Goal: Transaction & Acquisition: Purchase product/service

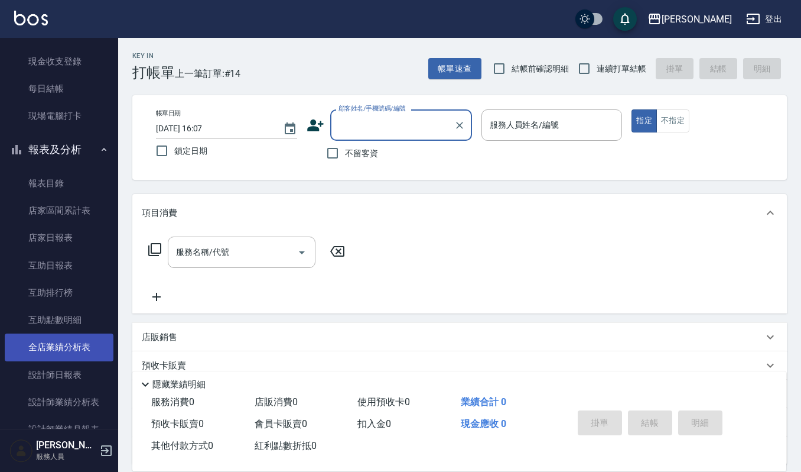
scroll to position [315, 0]
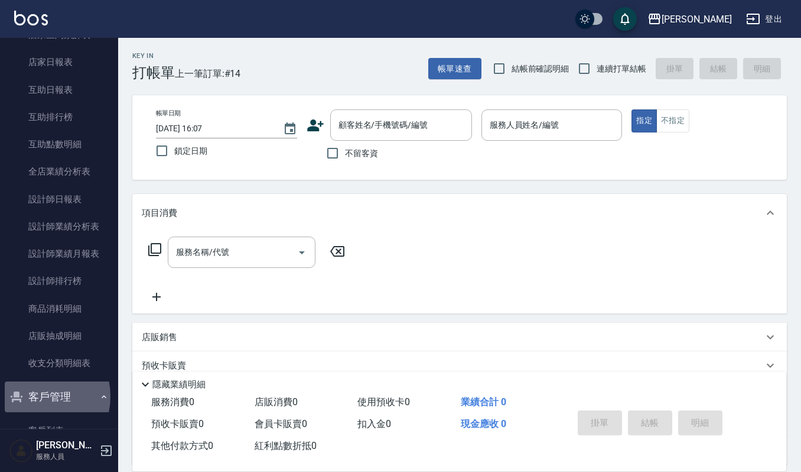
click at [34, 396] on button "客戶管理" at bounding box center [59, 396] width 109 height 31
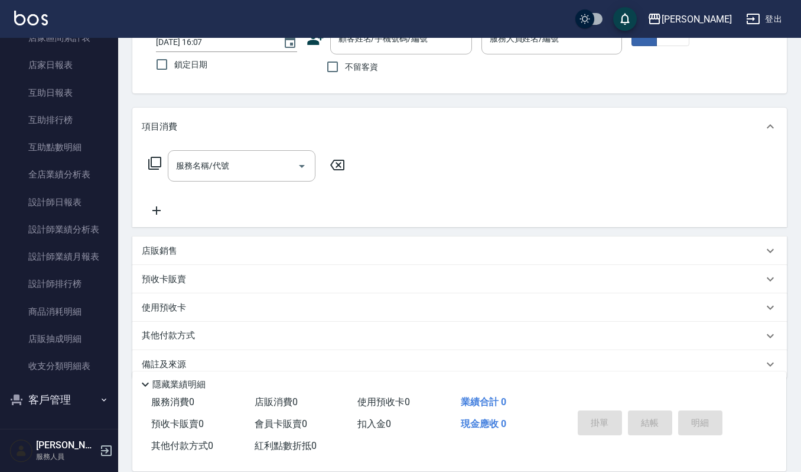
scroll to position [104, 0]
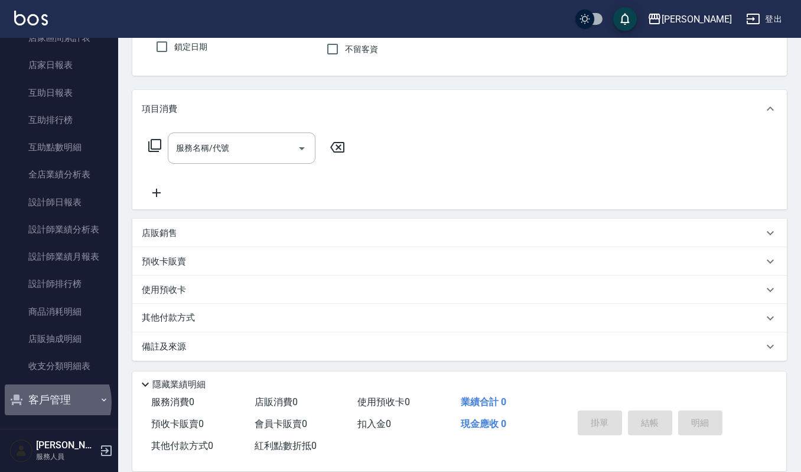
click at [48, 402] on button "客戶管理" at bounding box center [59, 399] width 109 height 31
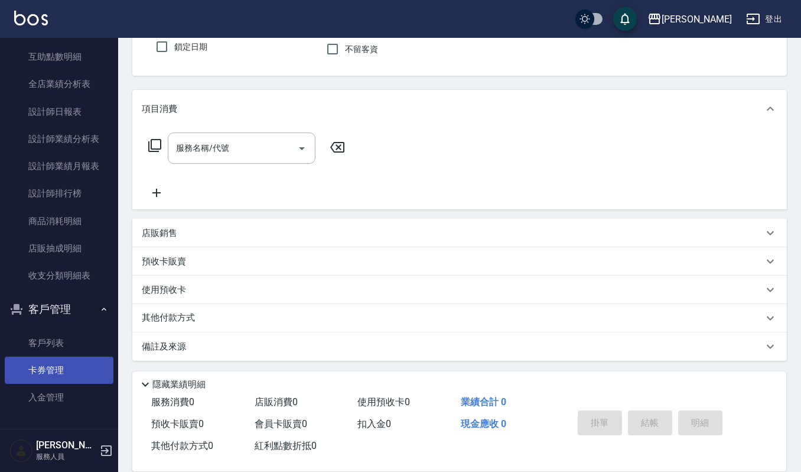
scroll to position [403, 0]
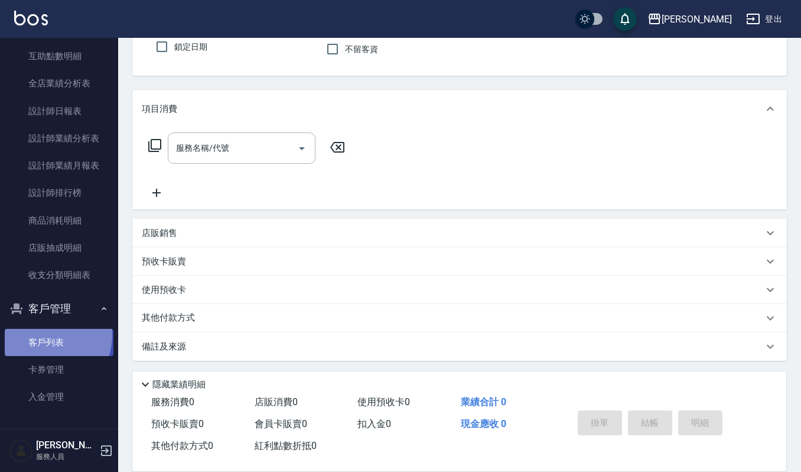
click at [43, 334] on link "客戶列表" at bounding box center [59, 342] width 109 height 27
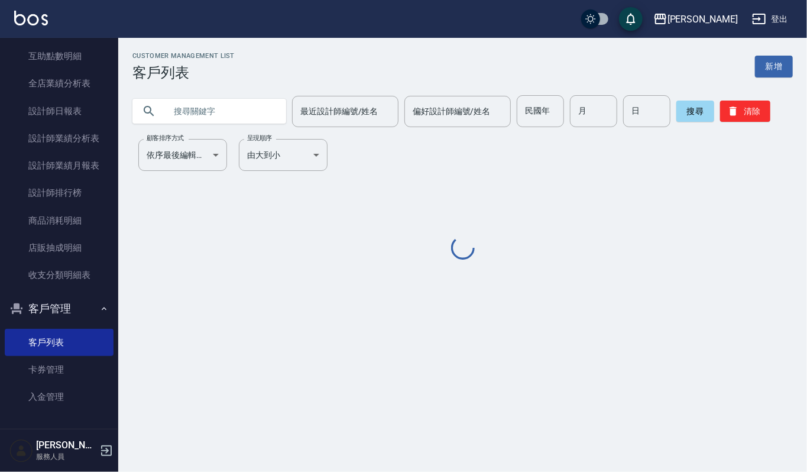
click at [220, 110] on input "text" at bounding box center [220, 111] width 111 height 32
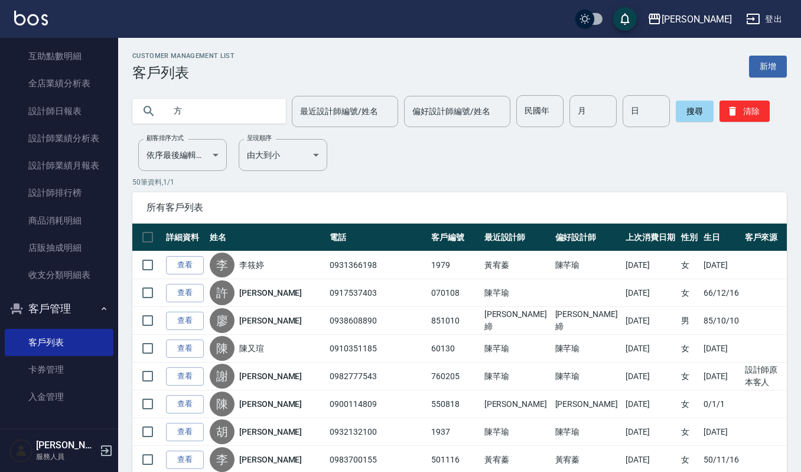
type input "方"
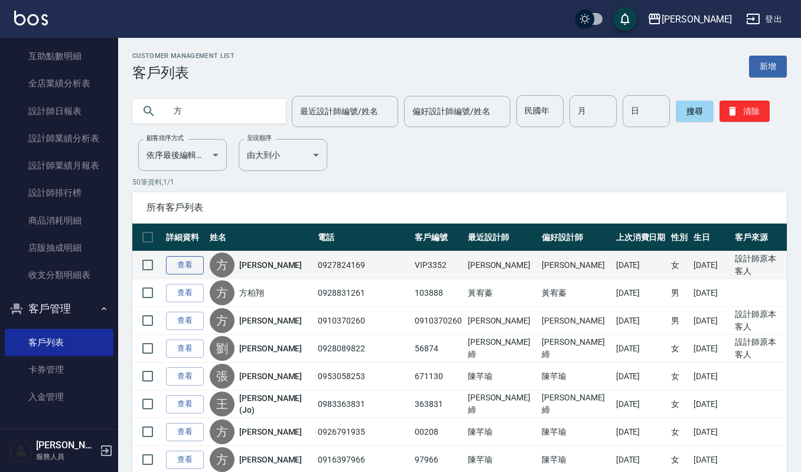
click at [190, 267] on link "查看" at bounding box center [185, 265] width 38 height 18
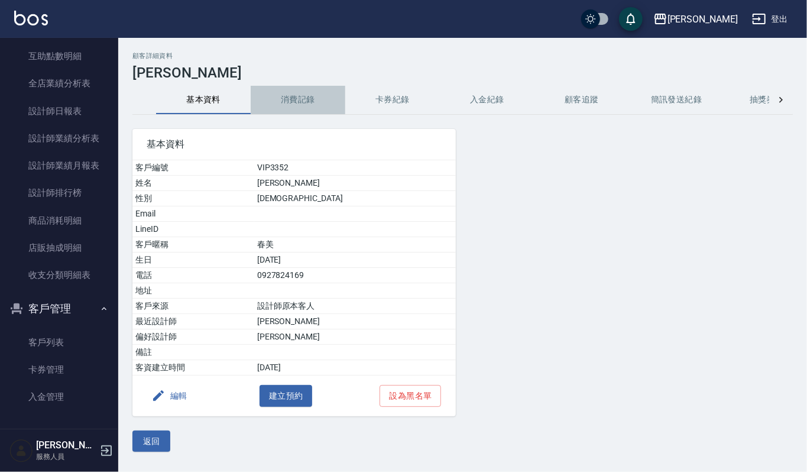
click at [294, 102] on button "消費記錄" at bounding box center [298, 100] width 95 height 28
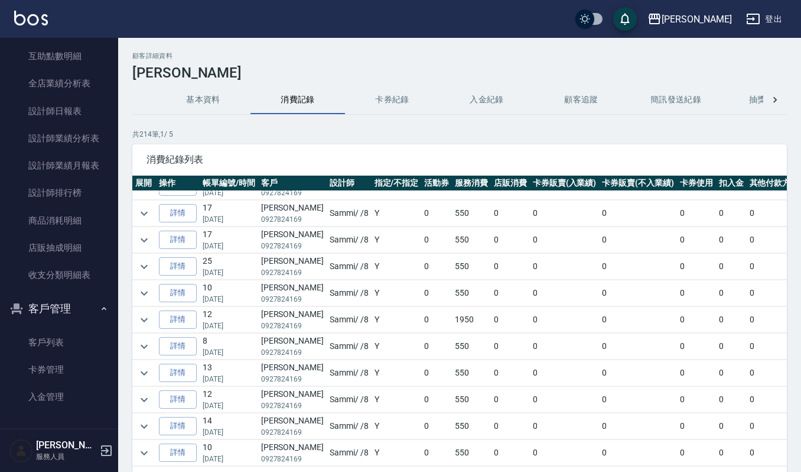
scroll to position [157, 0]
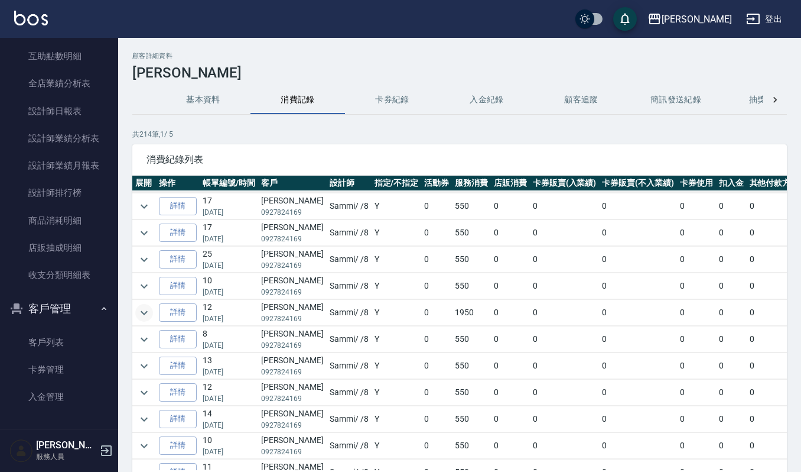
click at [143, 314] on icon "expand row" at bounding box center [144, 312] width 7 height 4
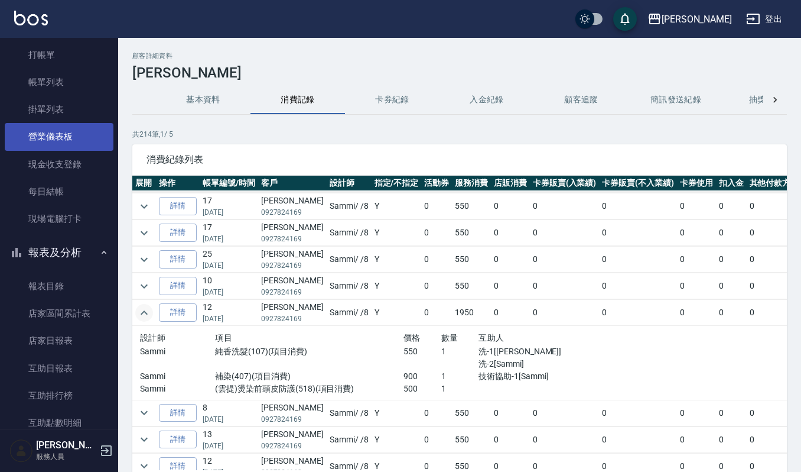
scroll to position [0, 0]
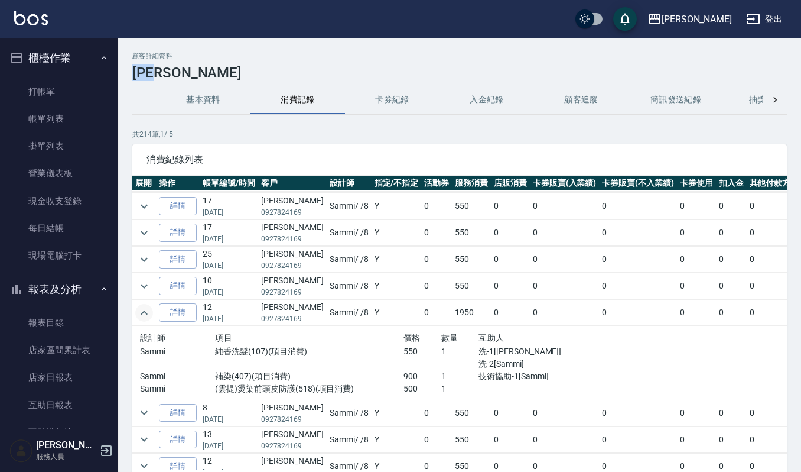
drag, startPoint x: 135, startPoint y: 67, endPoint x: 170, endPoint y: 67, distance: 35.5
click at [170, 67] on h3 "[PERSON_NAME]" at bounding box center [459, 72] width 655 height 17
copy h3 "[PERSON_NAME]"
click at [59, 88] on link "打帳單" at bounding box center [59, 91] width 109 height 27
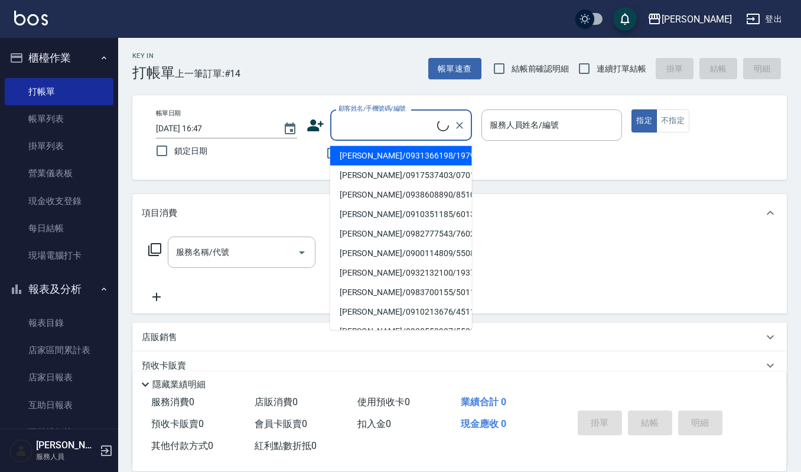
click at [386, 121] on input "顧客姓名/手機號碼/編號" at bounding box center [387, 125] width 102 height 21
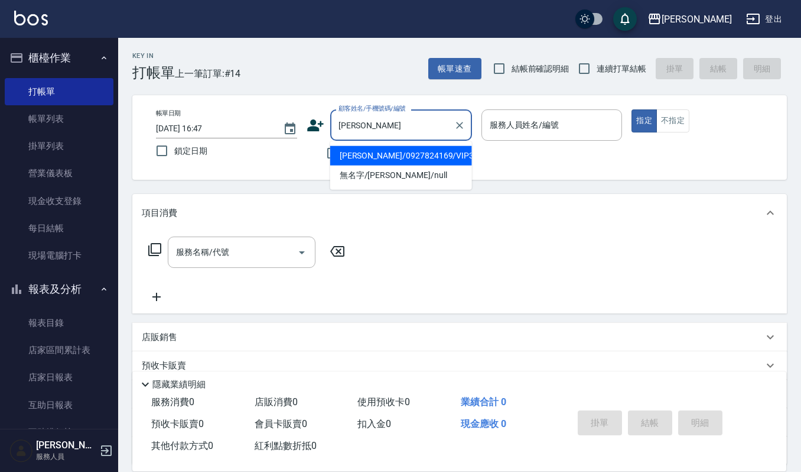
click at [356, 158] on li "[PERSON_NAME]/0927824169/VIP3352" at bounding box center [401, 155] width 142 height 19
type input "[PERSON_NAME]/0927824169/VIP3352"
type input "Sammi-8"
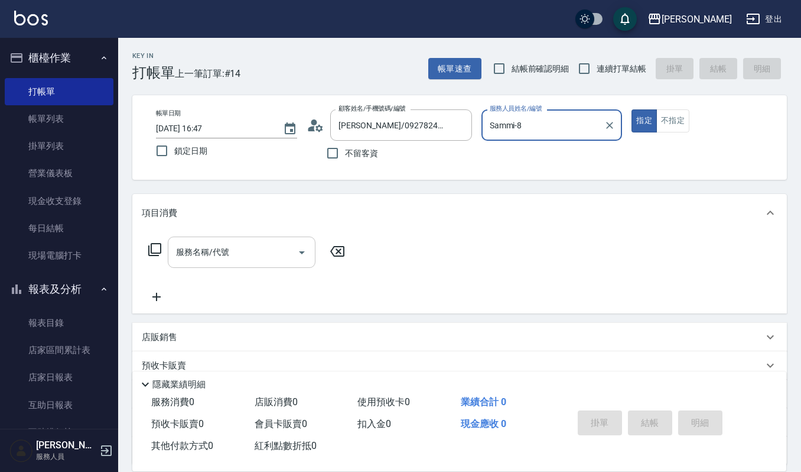
click at [301, 251] on icon "Open" at bounding box center [302, 252] width 6 height 3
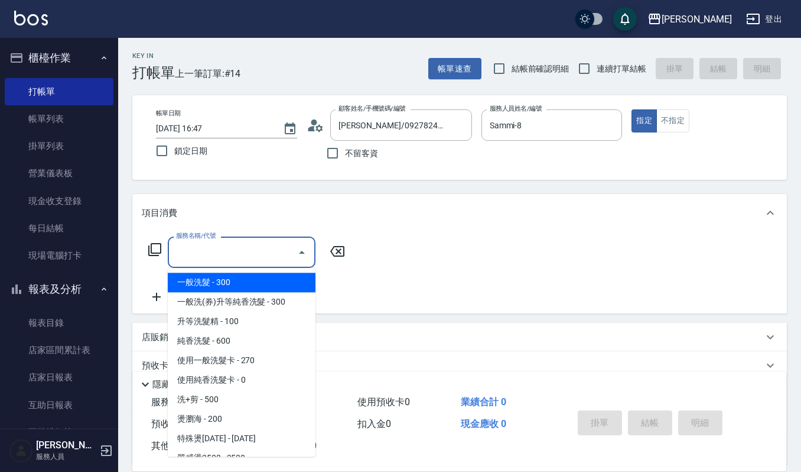
click at [247, 282] on span "一般洗髮 - 300" at bounding box center [242, 281] width 148 height 19
type input "一般洗髮(101)"
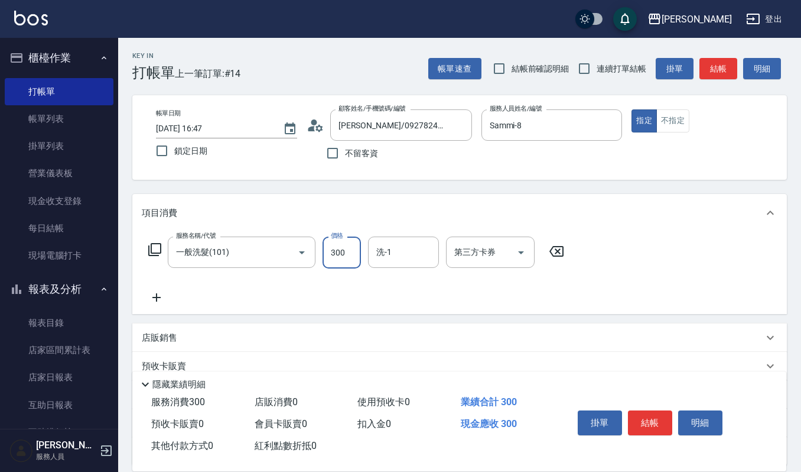
click at [345, 248] on input "300" at bounding box center [342, 252] width 38 height 32
type input "270"
click at [405, 251] on input "洗-1" at bounding box center [403, 252] width 60 height 21
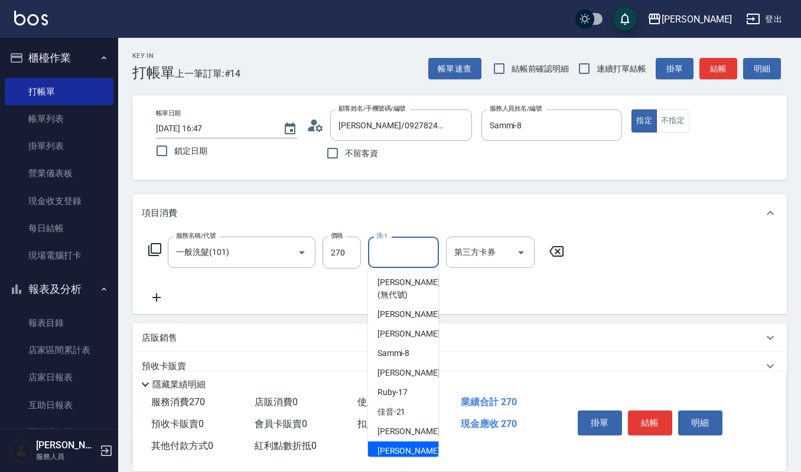
click at [405, 444] on div "[PERSON_NAME] -23" at bounding box center [403, 450] width 71 height 19
type input "[PERSON_NAME]-23"
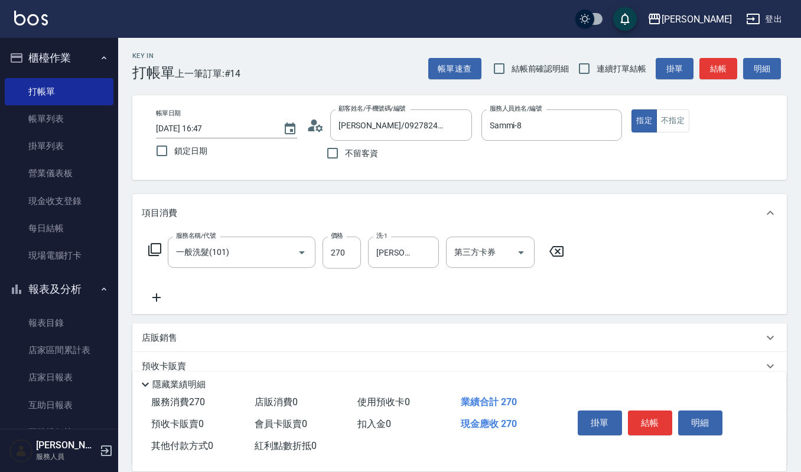
click at [154, 293] on icon at bounding box center [157, 297] width 30 height 14
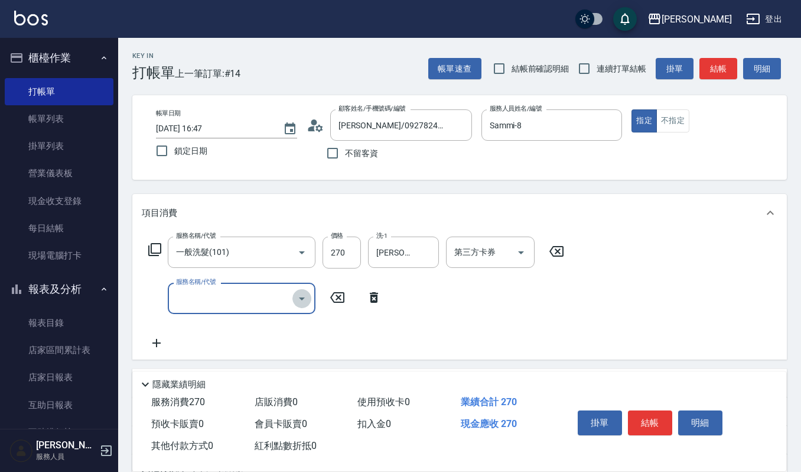
click at [305, 295] on icon "Open" at bounding box center [302, 298] width 14 height 14
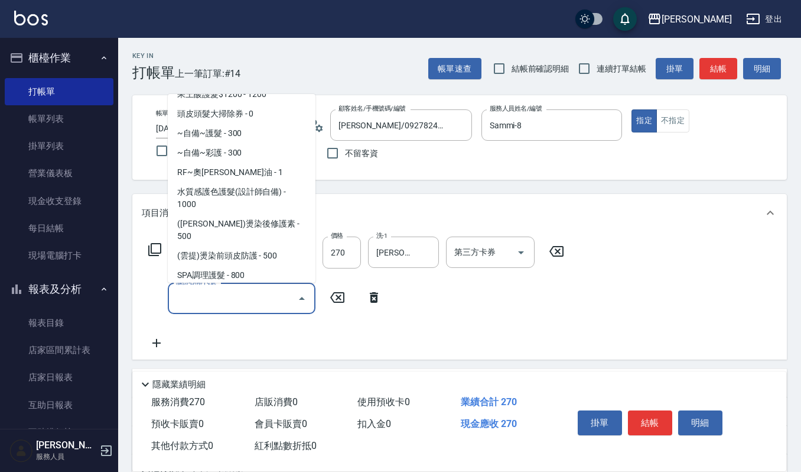
scroll to position [788, 0]
click at [261, 245] on span "(雲提)燙染前頭皮防護 - 500" at bounding box center [242, 254] width 148 height 19
type input "(雲提)燙染前頭皮防護(518)"
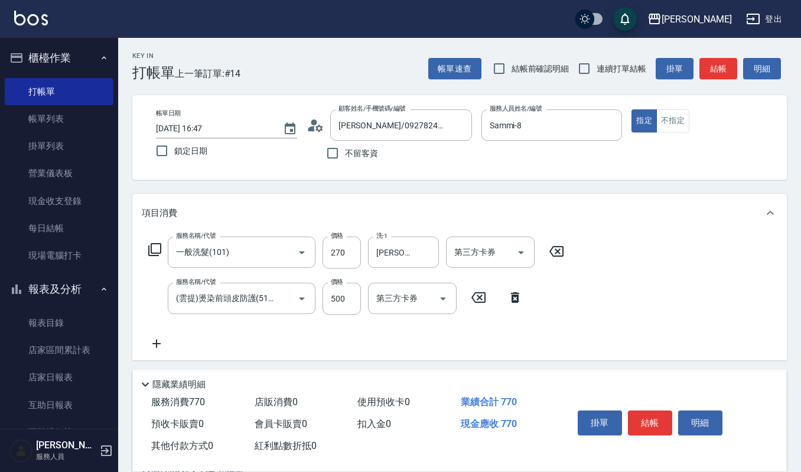
click at [157, 349] on icon at bounding box center [157, 343] width 30 height 14
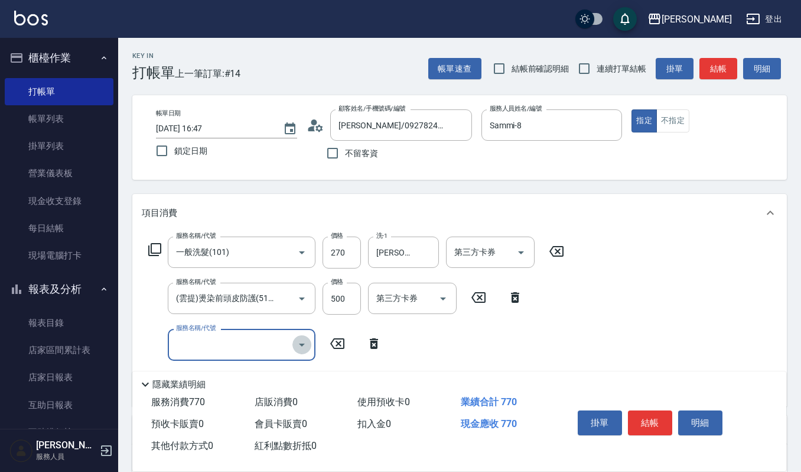
click at [299, 345] on icon "Open" at bounding box center [302, 344] width 14 height 14
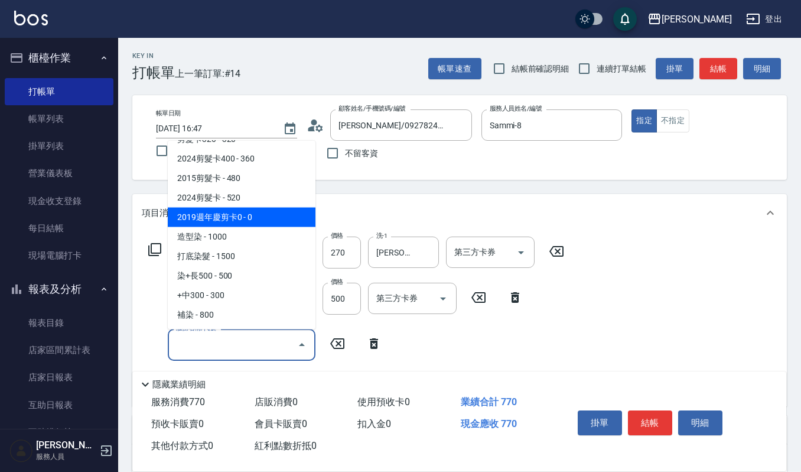
scroll to position [551, 0]
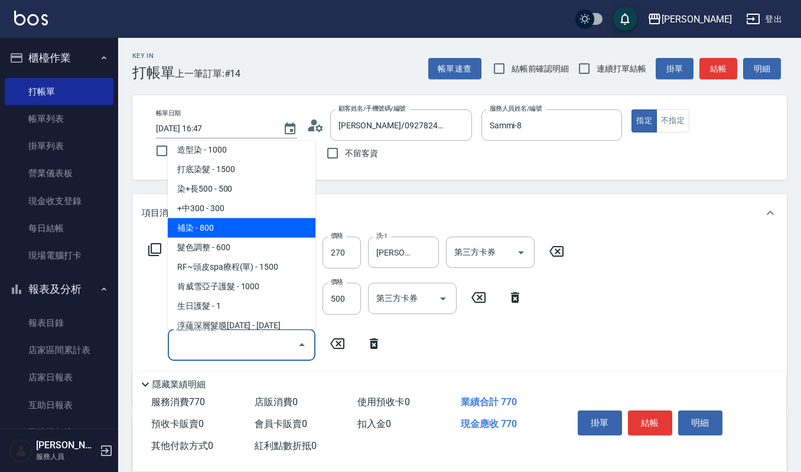
click at [230, 225] on span "補染 - 800" at bounding box center [242, 226] width 148 height 19
type input "補染(407)"
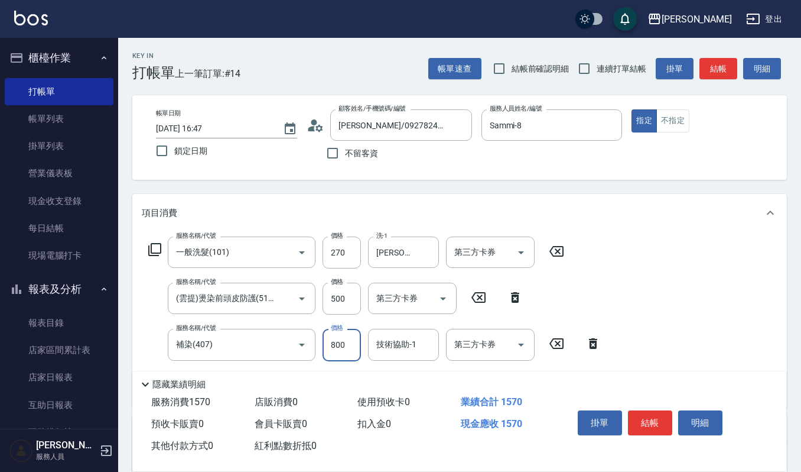
click at [350, 341] on input "800" at bounding box center [342, 345] width 38 height 32
type input "900"
click at [410, 336] on input "技術協助-1" at bounding box center [403, 344] width 60 height 21
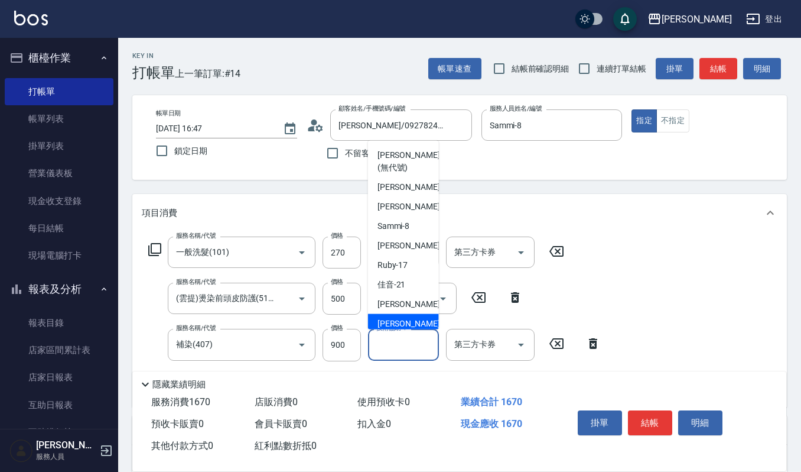
click at [402, 327] on span "[PERSON_NAME] -23" at bounding box center [415, 323] width 74 height 12
type input "[PERSON_NAME]-23"
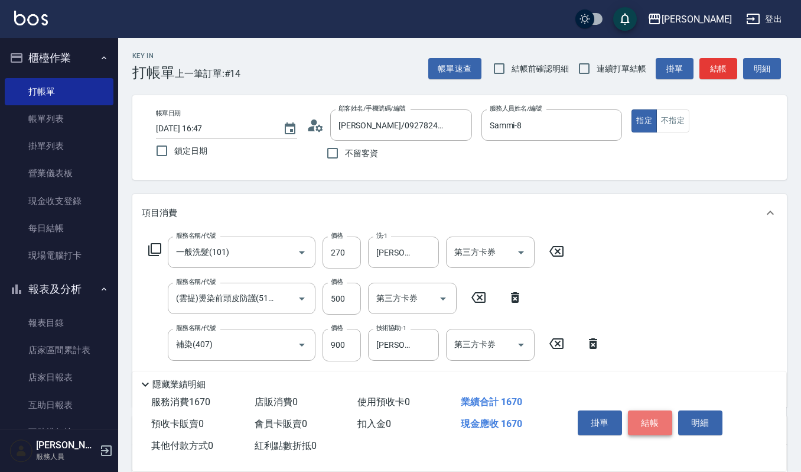
click at [652, 423] on button "結帳" at bounding box center [650, 422] width 44 height 25
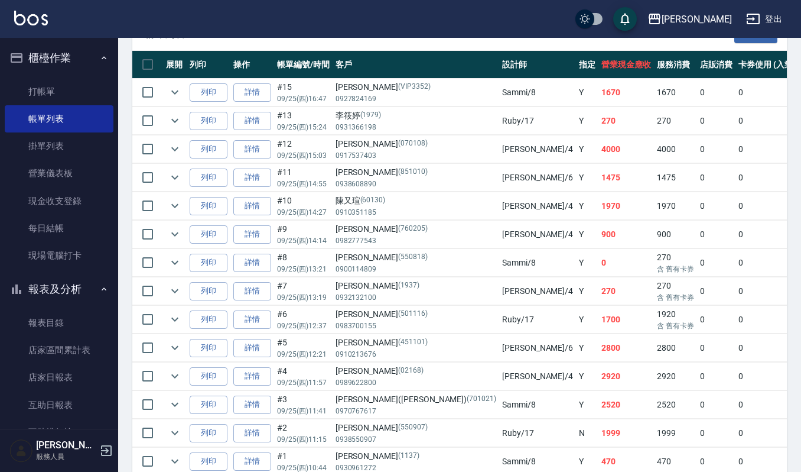
scroll to position [315, 0]
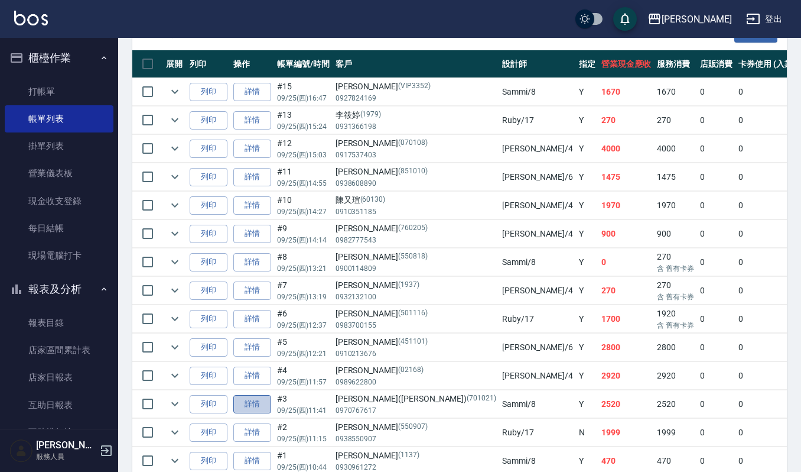
click at [246, 408] on link "詳情" at bounding box center [252, 404] width 38 height 18
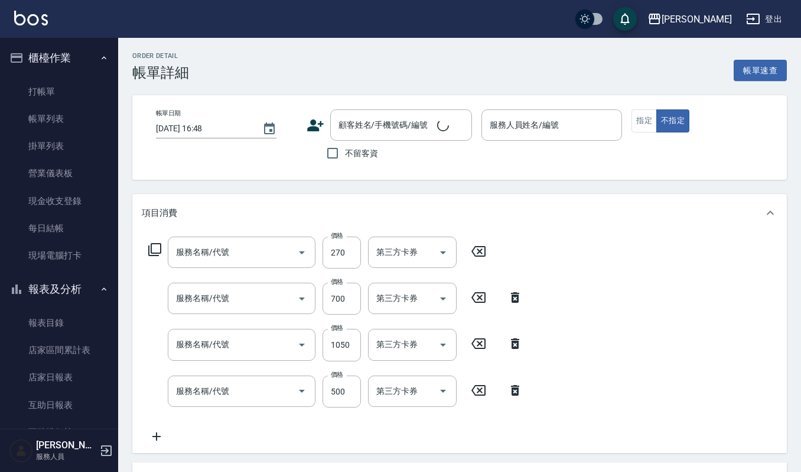
type input "一般洗髮(101)"
type input "水質感護色護髮(設計師自備)(514)"
type input "補染(407)"
type input "(雲提)燙染前頭皮防護(518)"
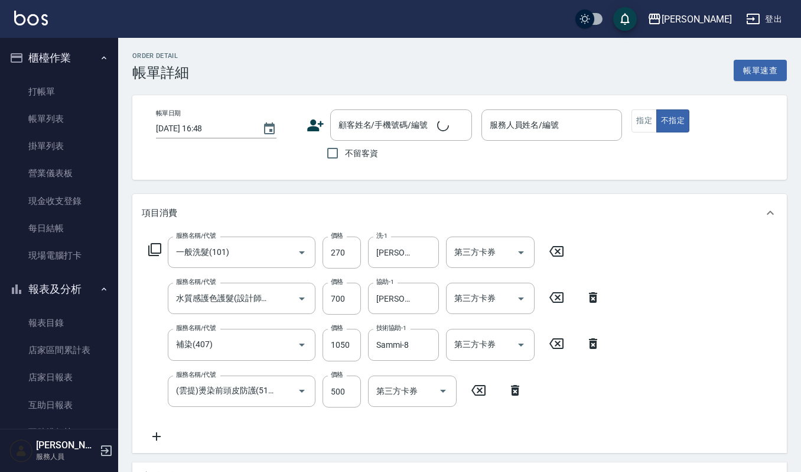
type input "[DATE] 11:41"
type input "Sammi-8"
type input "[PERSON_NAME]([PERSON_NAME])/0970767617/701021"
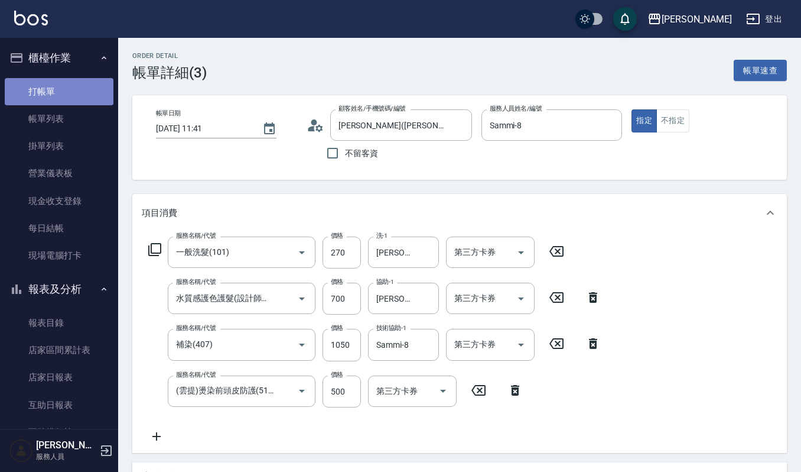
click at [60, 81] on link "打帳單" at bounding box center [59, 91] width 109 height 27
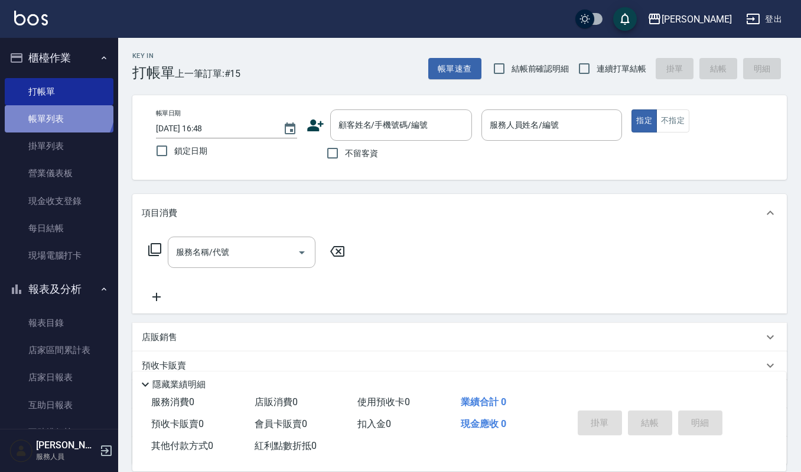
click at [57, 108] on link "帳單列表" at bounding box center [59, 118] width 109 height 27
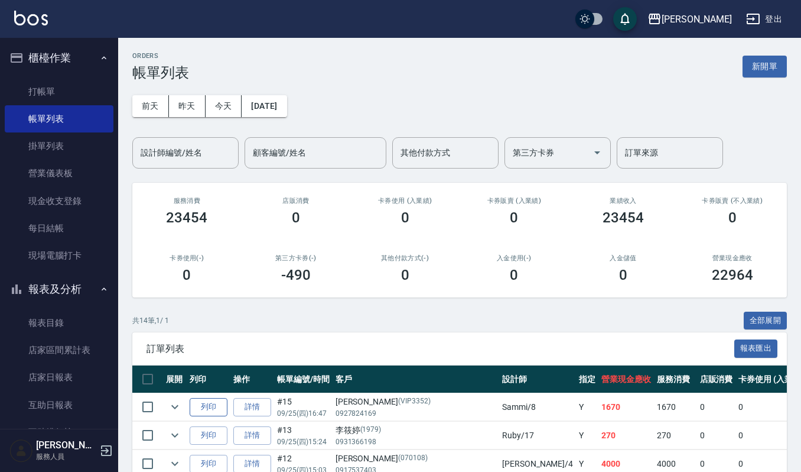
click at [210, 409] on button "列印" at bounding box center [209, 407] width 38 height 18
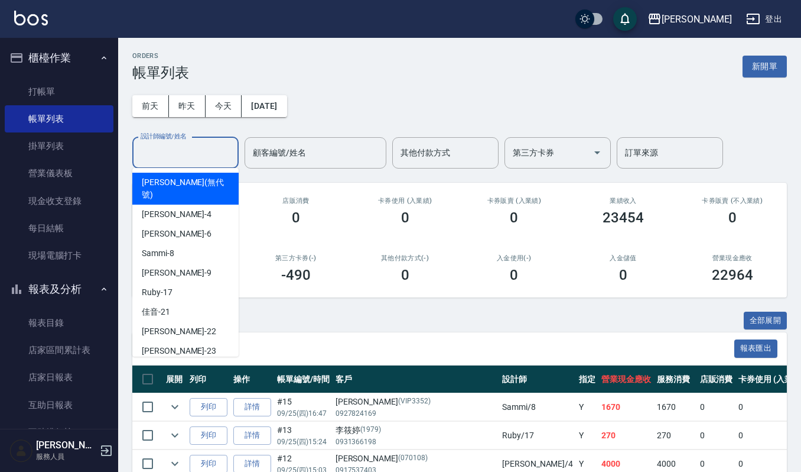
click at [160, 152] on input "設計師編號/姓名" at bounding box center [186, 152] width 96 height 21
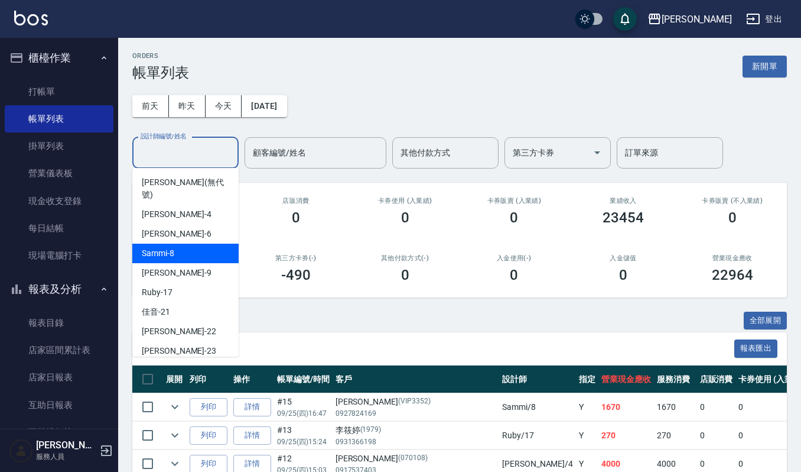
click at [187, 243] on div "Sammi -8" at bounding box center [185, 252] width 106 height 19
type input "Sammi-8"
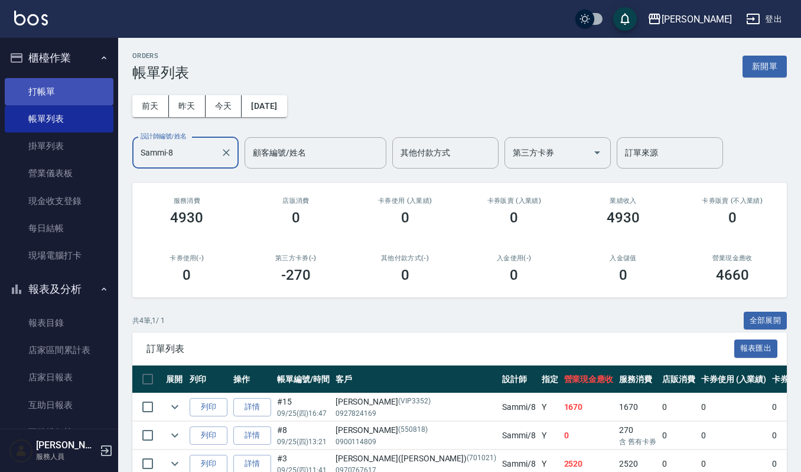
click at [39, 81] on link "打帳單" at bounding box center [59, 91] width 109 height 27
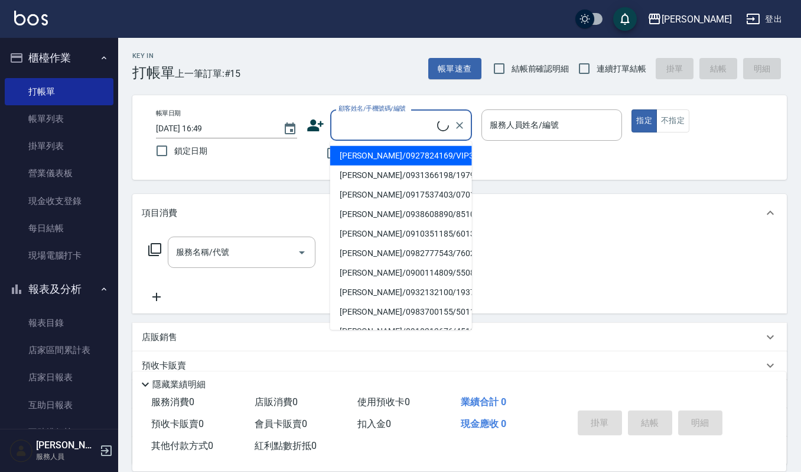
click at [414, 121] on input "顧客姓名/手機號碼/編號" at bounding box center [387, 125] width 102 height 21
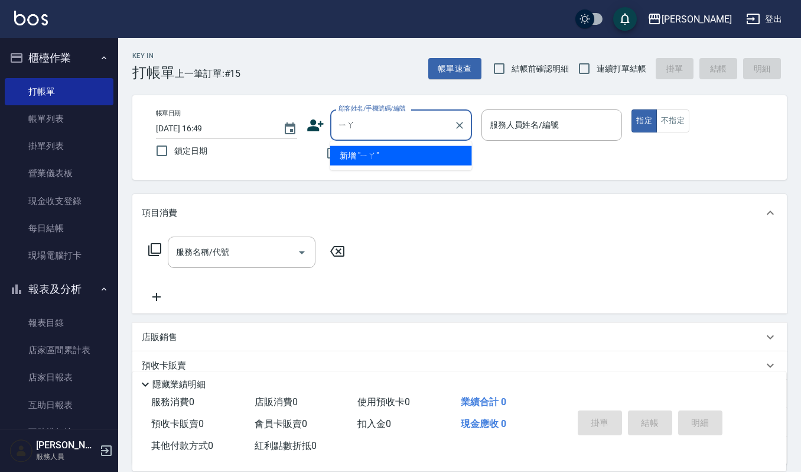
type input "亞"
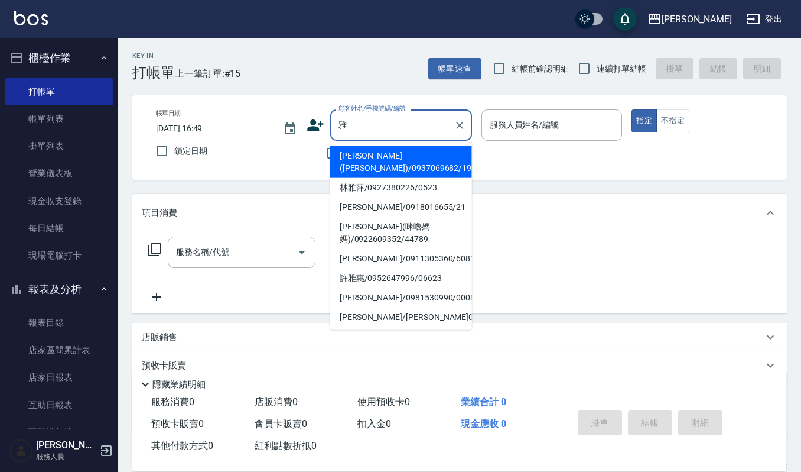
click at [376, 202] on li "[PERSON_NAME]/0918016655/21" at bounding box center [401, 206] width 142 height 19
type input "[PERSON_NAME]/0918016655/21"
type input "Sammi-8"
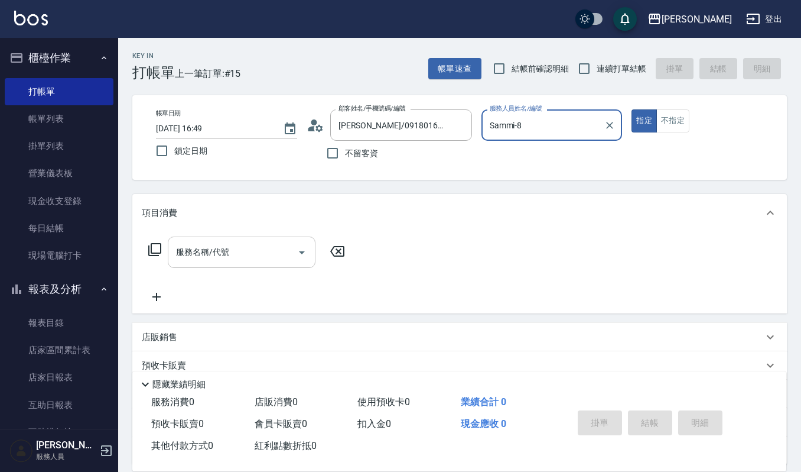
click at [301, 249] on icon "Open" at bounding box center [302, 252] width 14 height 14
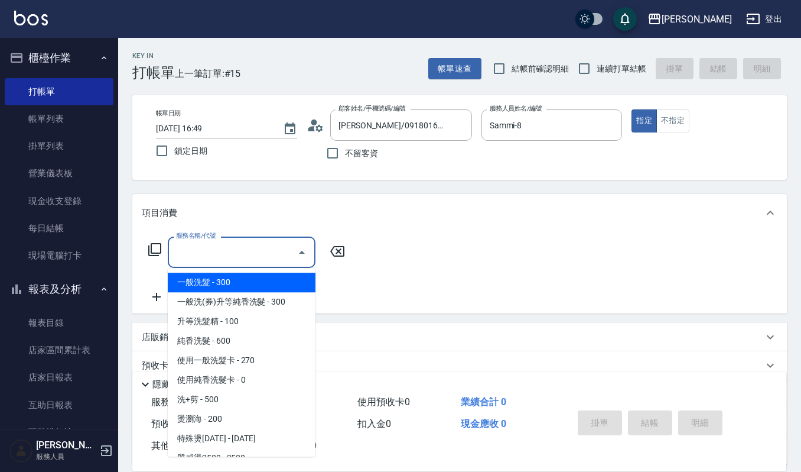
click at [260, 275] on span "一般洗髮 - 300" at bounding box center [242, 281] width 148 height 19
type input "一般洗髮(101)"
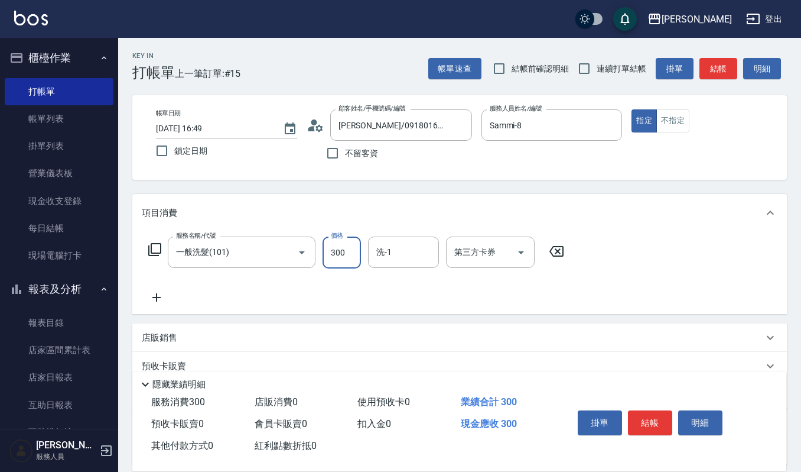
click at [353, 249] on input "300" at bounding box center [342, 252] width 38 height 32
type input "270"
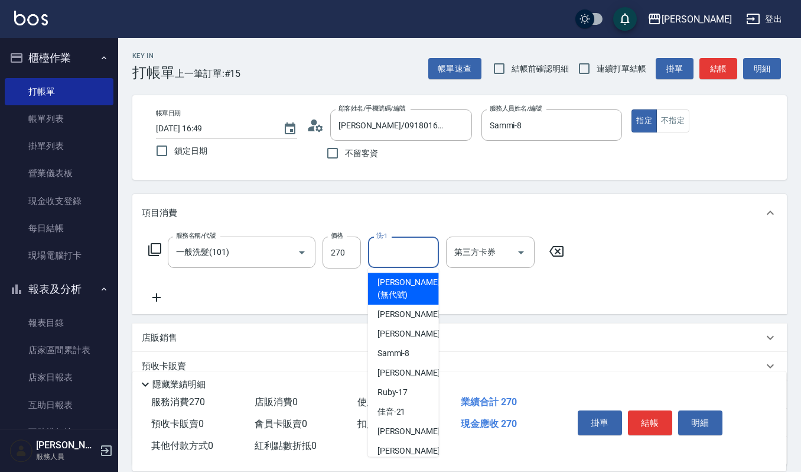
click at [383, 251] on input "洗-1" at bounding box center [403, 252] width 60 height 21
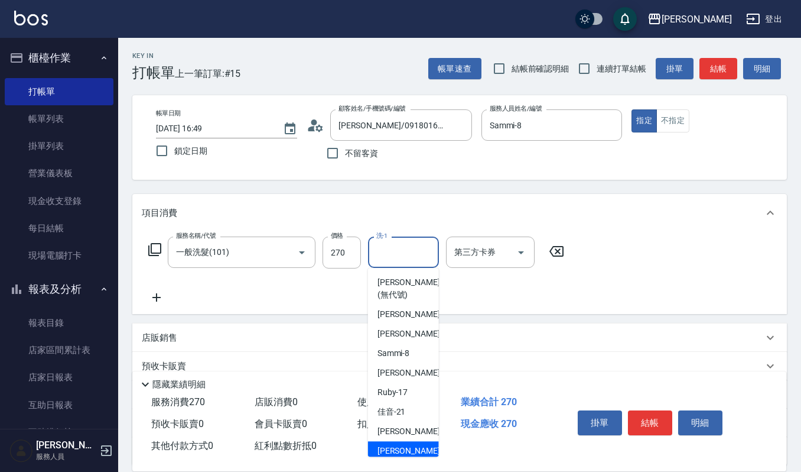
click at [402, 453] on span "[PERSON_NAME] -23" at bounding box center [415, 450] width 74 height 12
type input "[PERSON_NAME]-23"
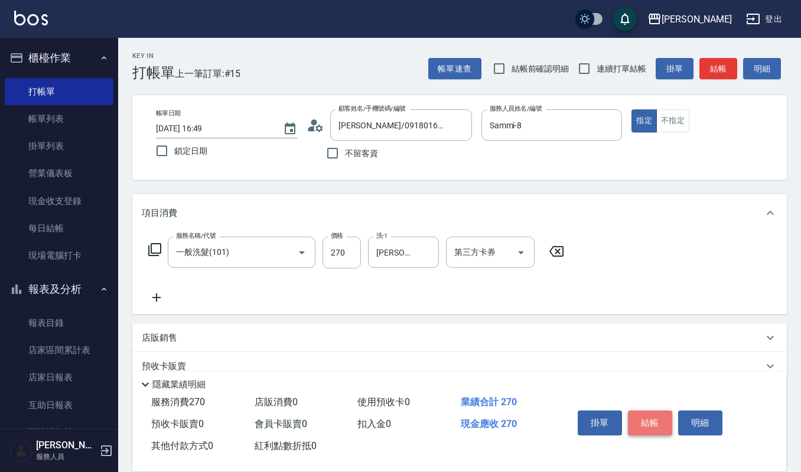
click at [655, 412] on button "結帳" at bounding box center [650, 422] width 44 height 25
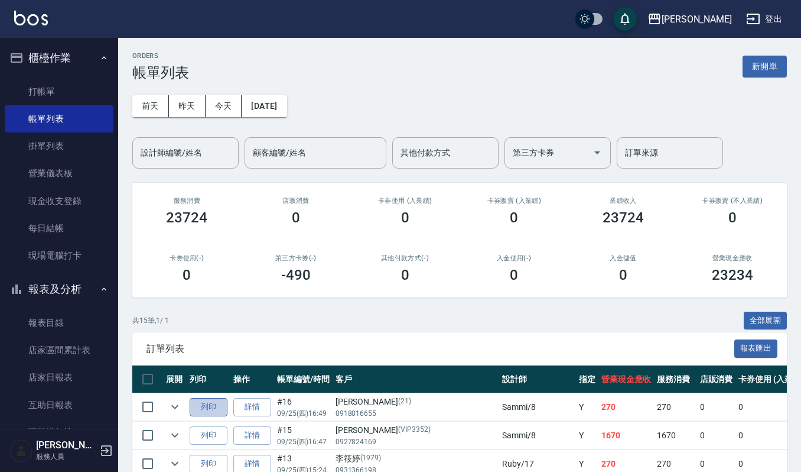
click at [213, 402] on button "列印" at bounding box center [209, 407] width 38 height 18
